Goal: Transaction & Acquisition: Purchase product/service

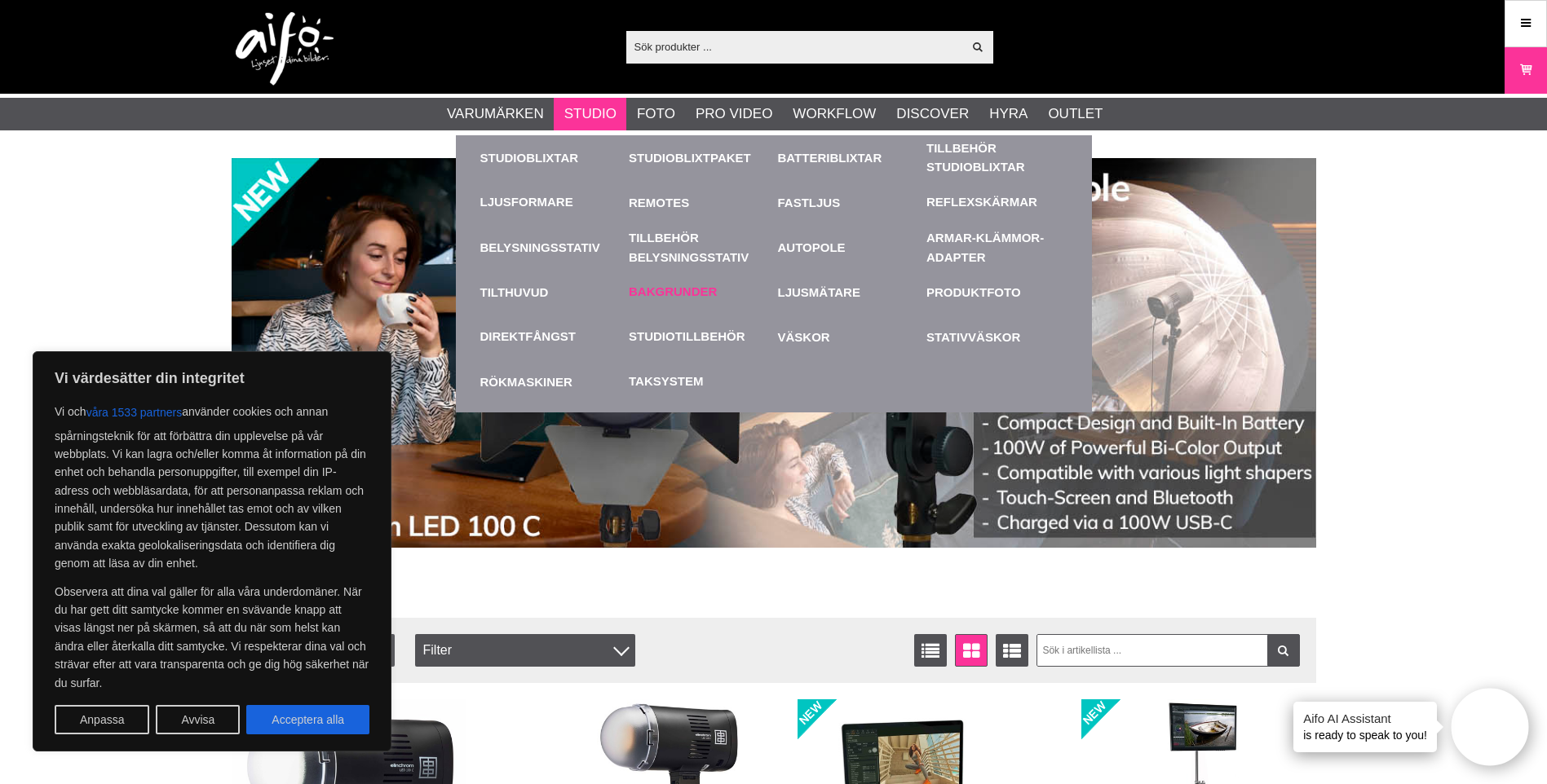
click at [677, 292] on link "Bakgrunder" at bounding box center [672, 292] width 88 height 19
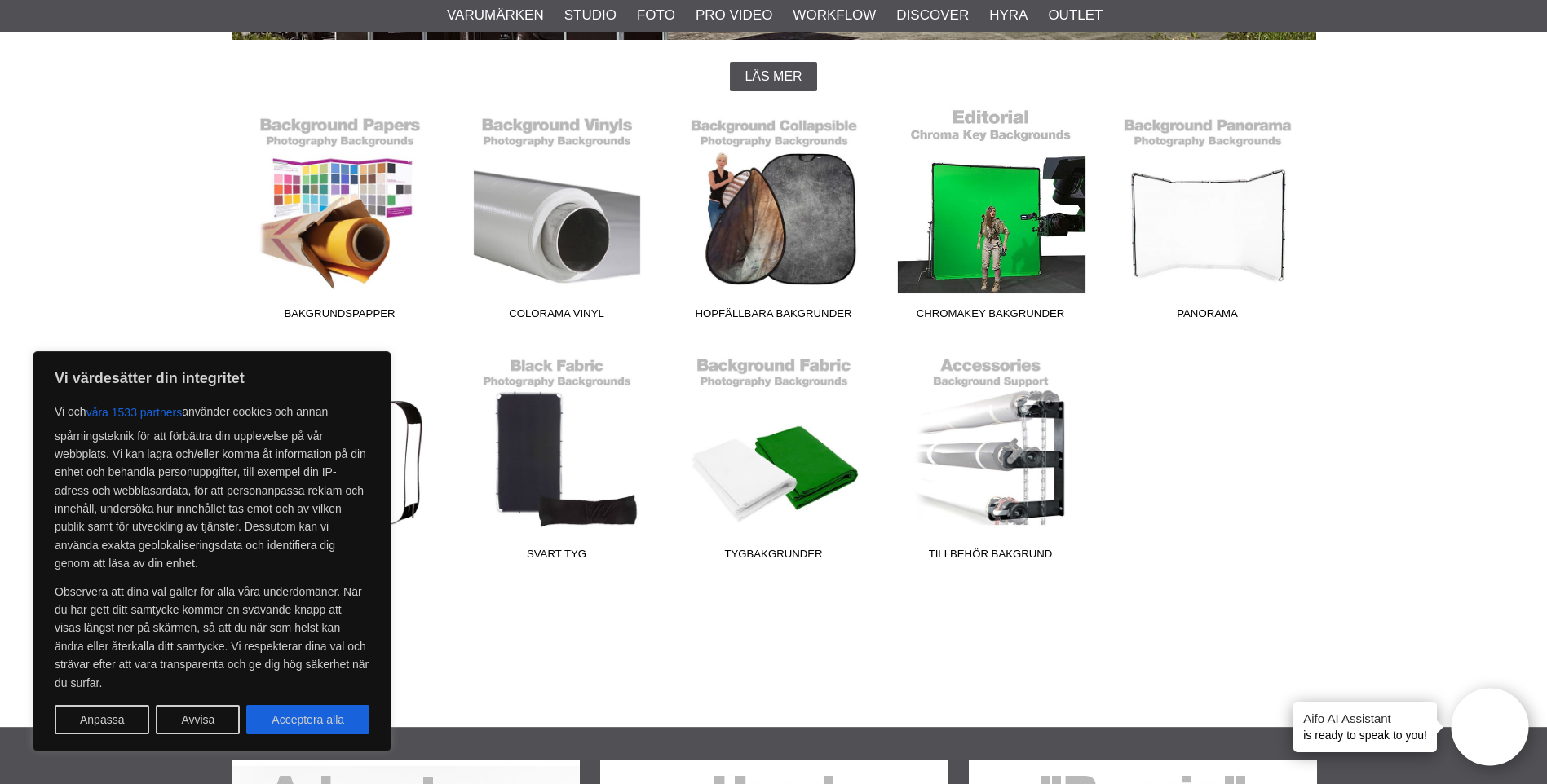
scroll to position [489, 0]
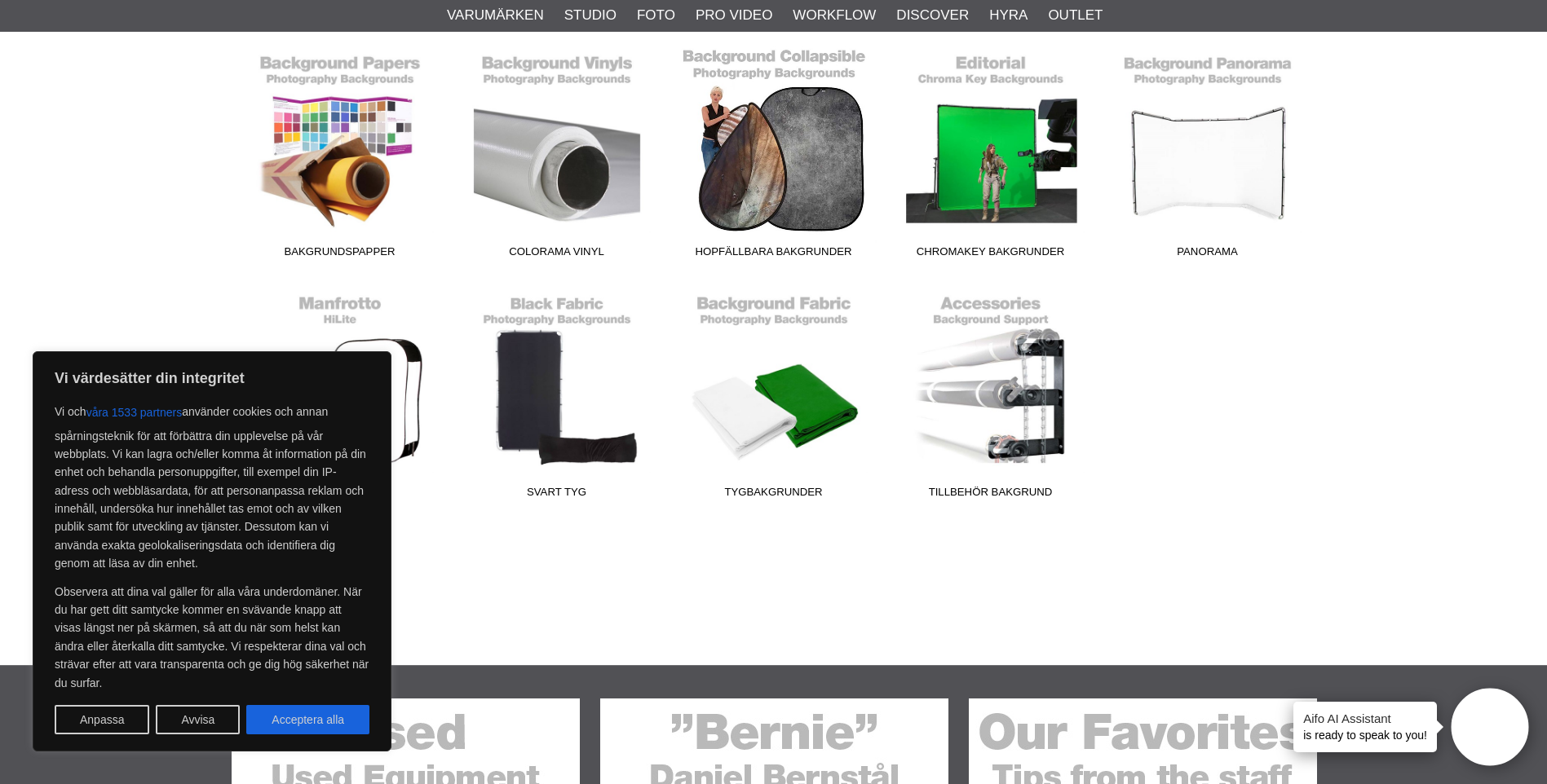
click at [804, 96] on link "Hopfällbara Bakgrunder" at bounding box center [773, 155] width 217 height 220
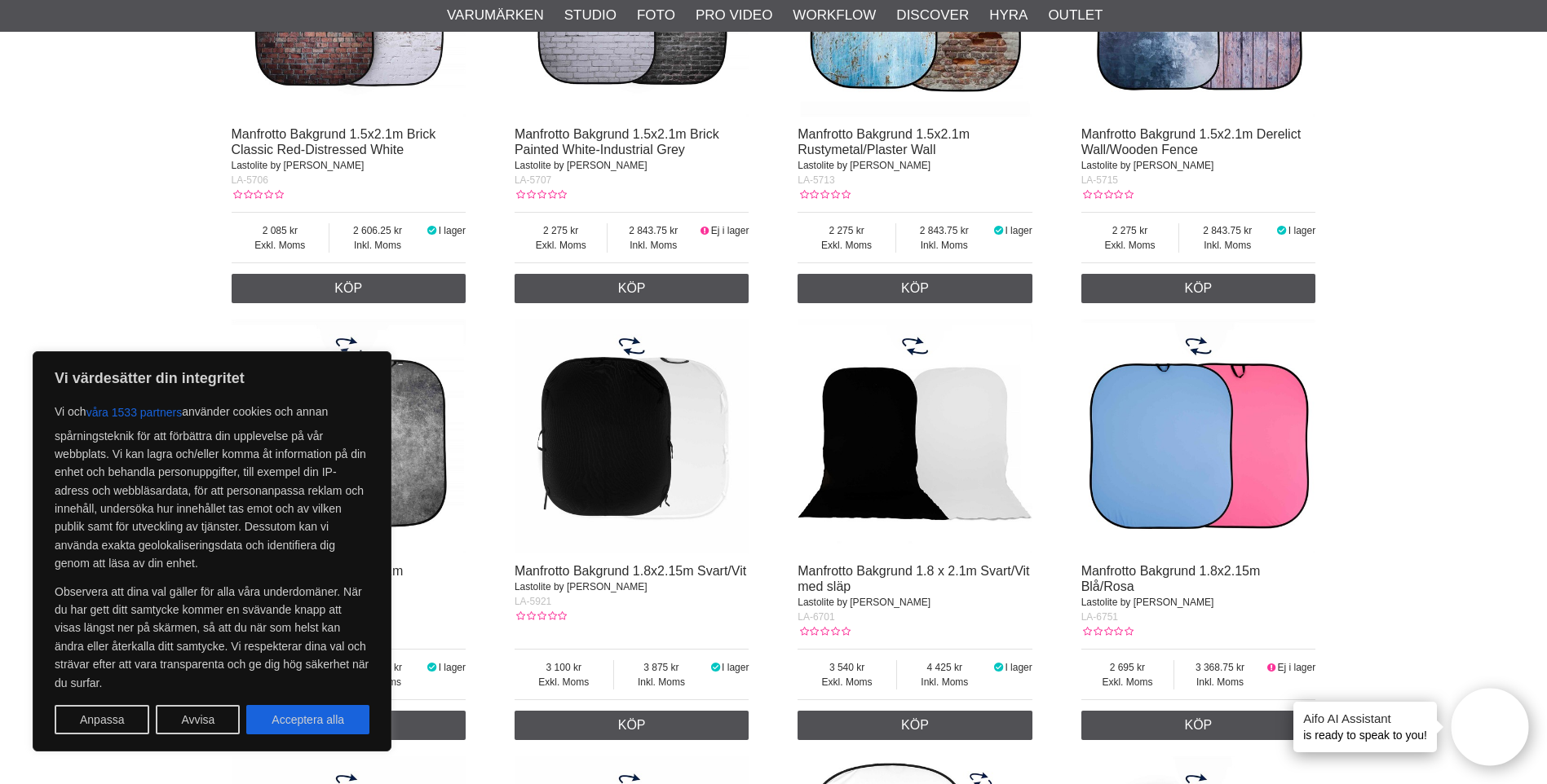
scroll to position [1222, 0]
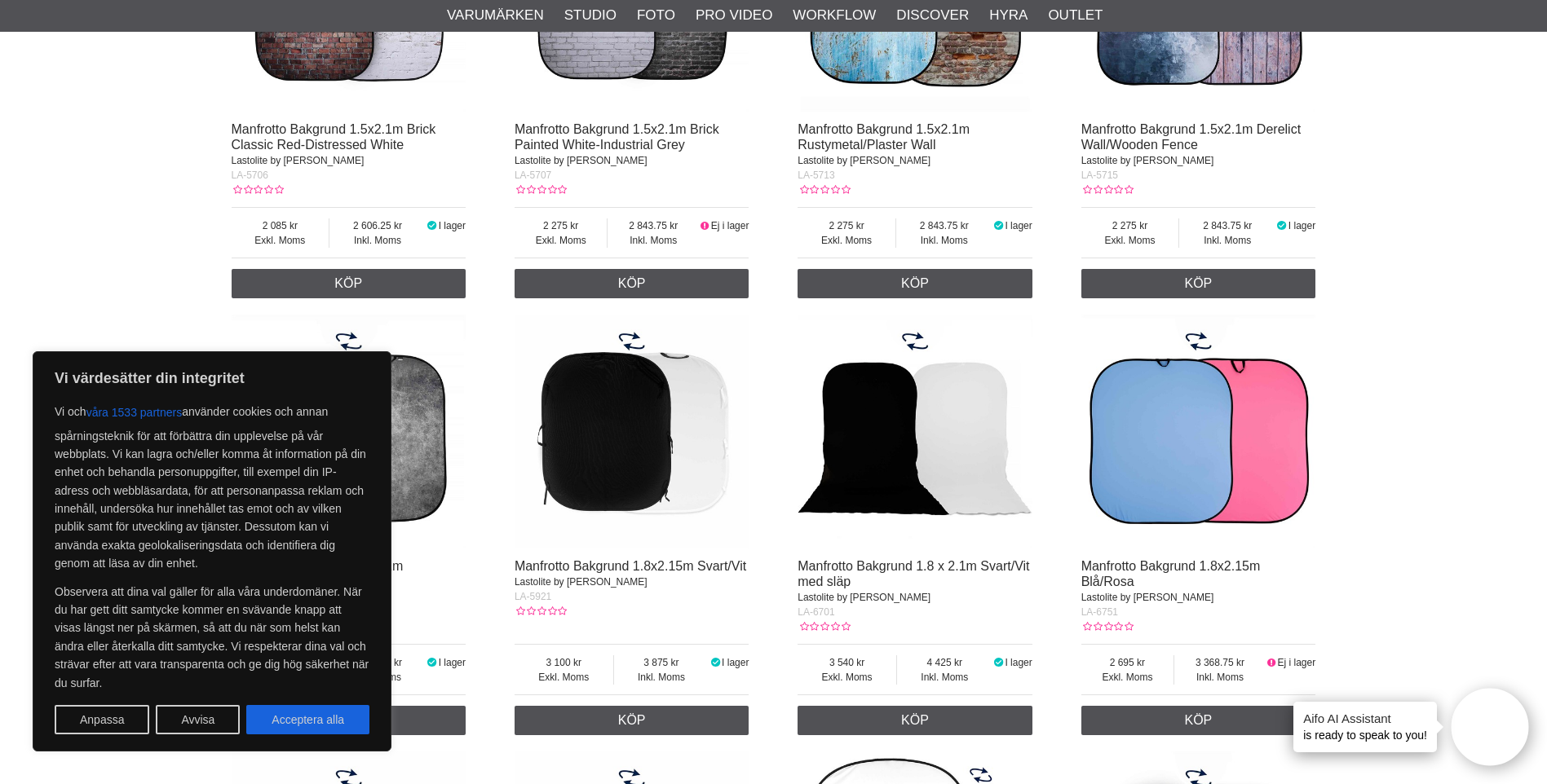
click at [904, 438] on img at bounding box center [915, 432] width 235 height 235
